Goal: Information Seeking & Learning: Learn about a topic

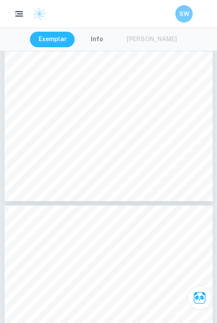
scroll to position [647, 0]
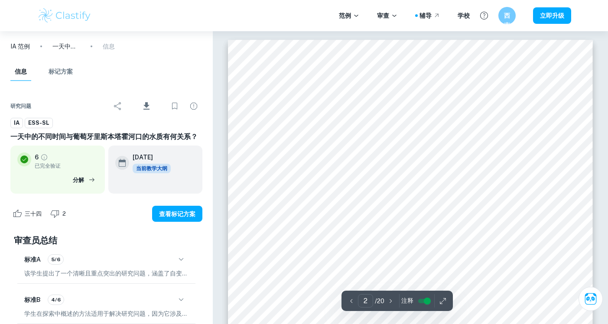
scroll to position [667, 0]
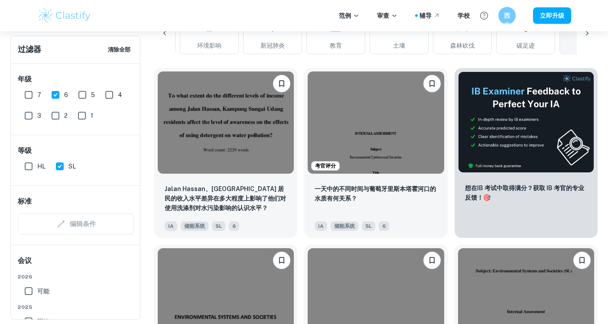
scroll to position [334, 0]
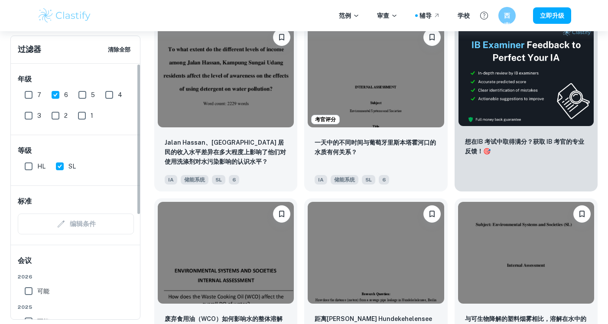
click at [56, 95] on input "6" at bounding box center [55, 94] width 17 height 17
checkbox input "false"
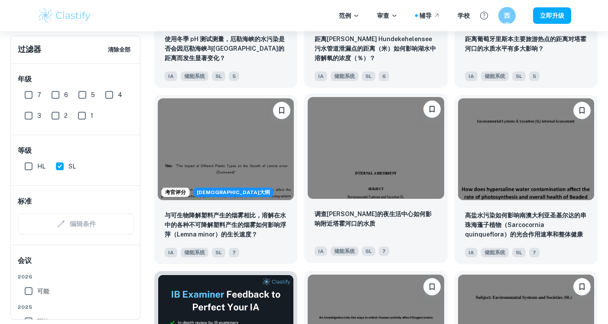
scroll to position [1146, 0]
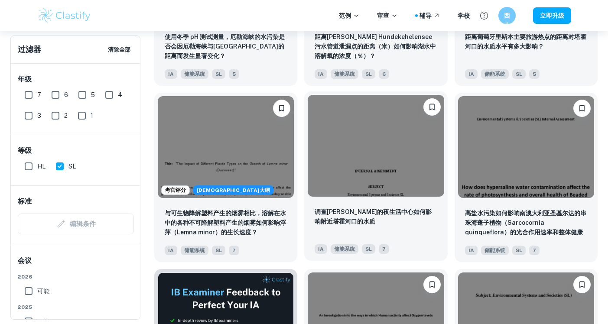
click at [408, 227] on div "调查桑托斯的夜生活中心如何影响附近塔霍河口的水质" at bounding box center [376, 221] width 122 height 29
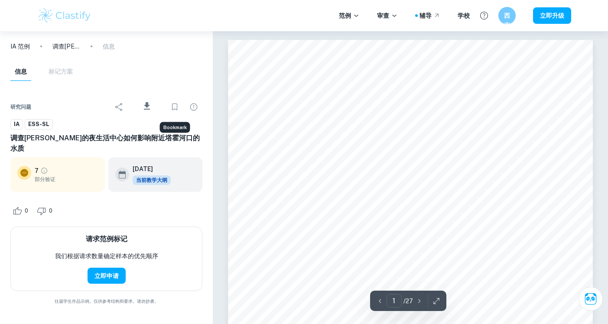
click at [170, 105] on icon "书签" at bounding box center [174, 107] width 10 height 10
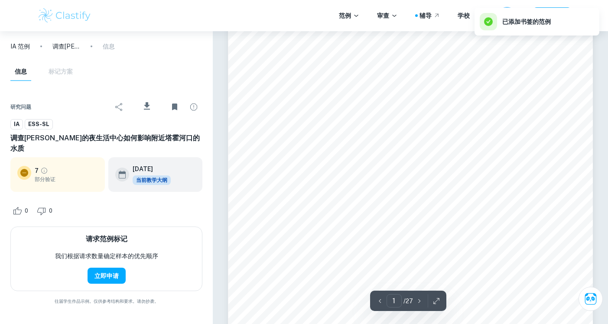
scroll to position [228, 0]
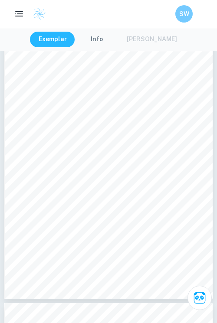
scroll to position [1616, 0]
